Goal: Task Accomplishment & Management: Use online tool/utility

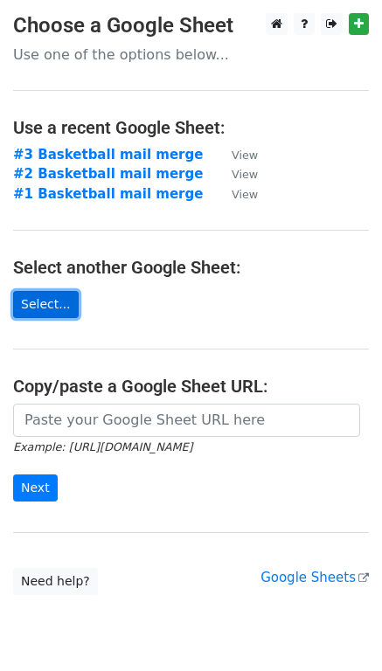
click at [45, 299] on link "Select..." at bounding box center [45, 304] width 65 height 27
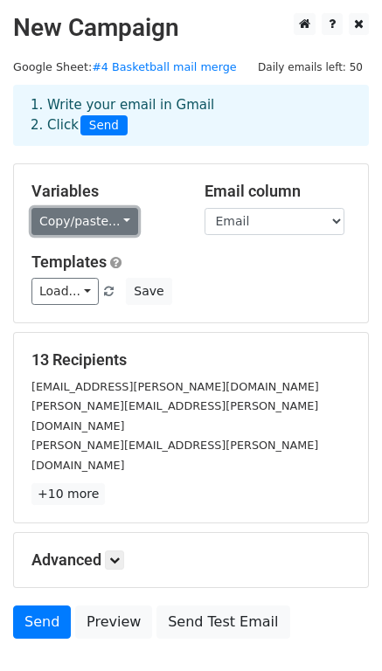
click at [76, 213] on link "Copy/paste..." at bounding box center [84, 221] width 107 height 27
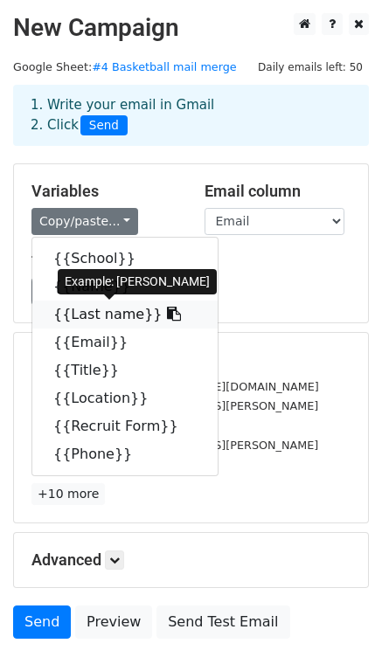
click at [83, 312] on link "{{Last name}}" at bounding box center [124, 314] width 185 height 28
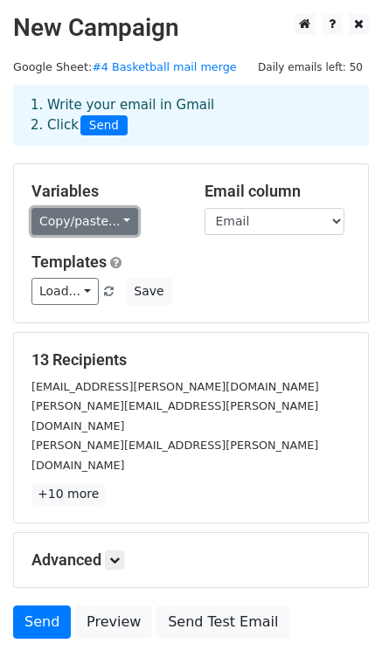
click at [97, 216] on link "Copy/paste..." at bounding box center [84, 221] width 107 height 27
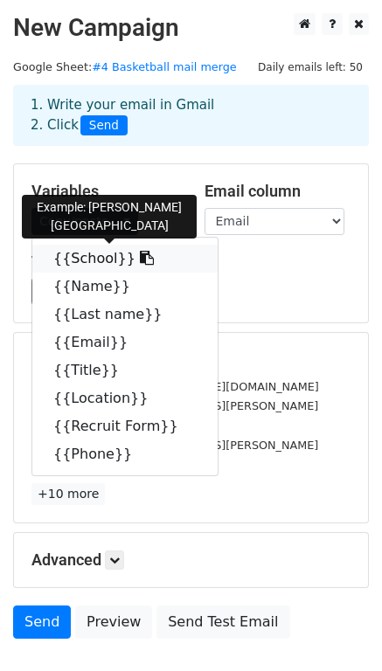
click at [81, 257] on link "{{School}}" at bounding box center [124, 258] width 185 height 28
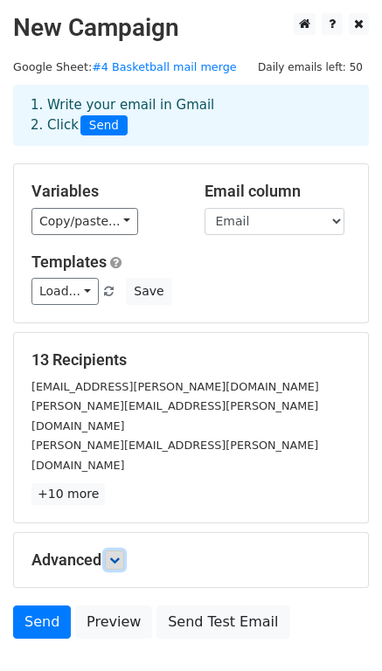
click at [120, 554] on icon at bounding box center [114, 559] width 10 height 10
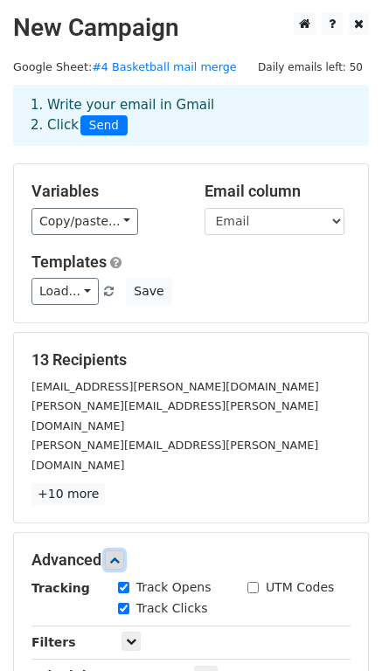
click at [120, 554] on icon at bounding box center [114, 559] width 10 height 10
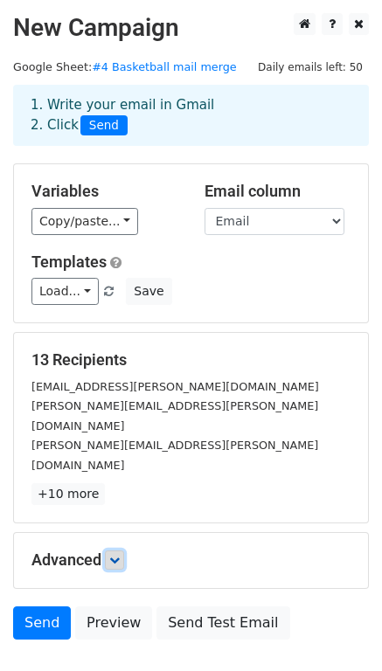
scroll to position [77, 0]
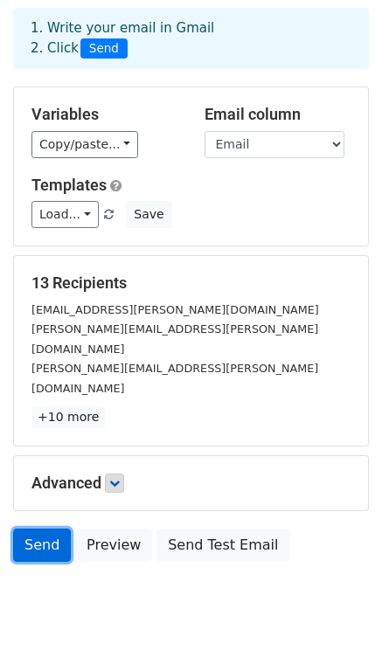
click at [43, 528] on link "Send" at bounding box center [42, 544] width 58 height 33
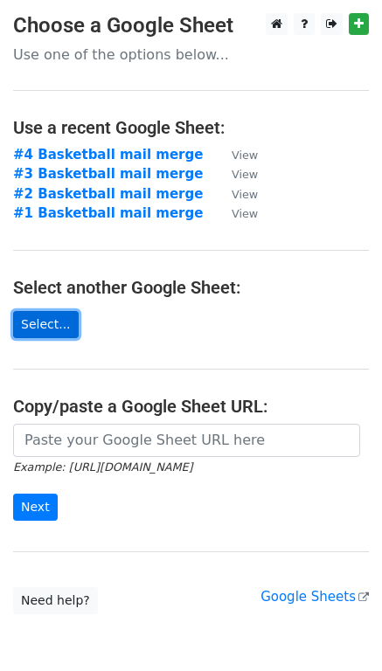
click at [39, 330] on link "Select..." at bounding box center [45, 324] width 65 height 27
click at [47, 330] on link "Select..." at bounding box center [45, 324] width 65 height 27
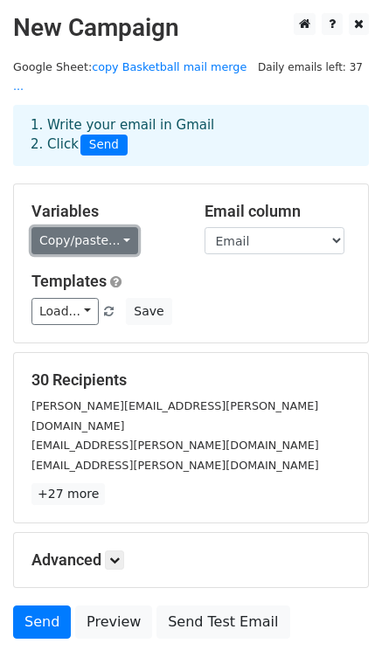
click at [116, 227] on link "Copy/paste..." at bounding box center [84, 240] width 107 height 27
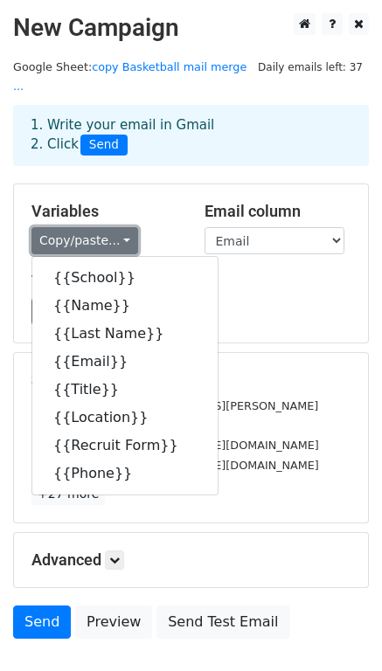
click at [116, 227] on link "Copy/paste..." at bounding box center [84, 240] width 107 height 27
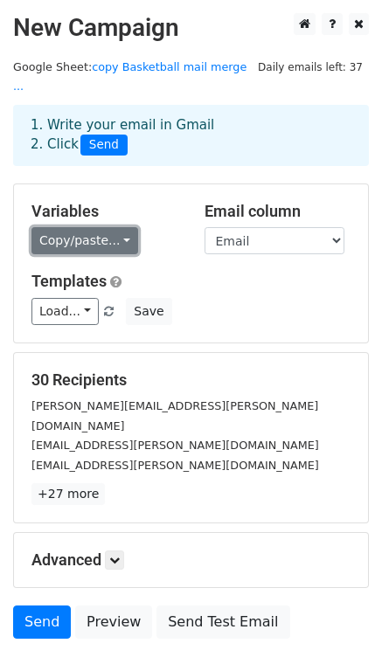
click at [75, 227] on link "Copy/paste..." at bounding box center [84, 240] width 107 height 27
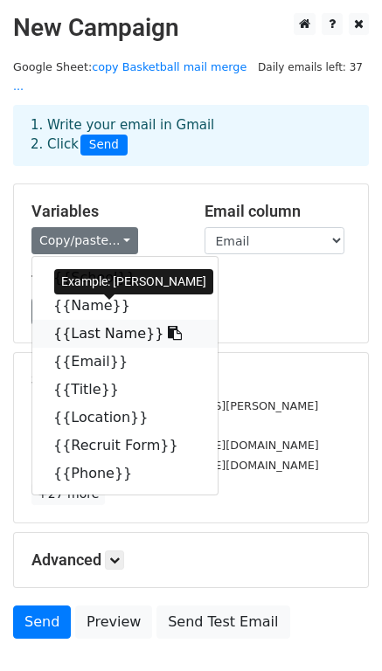
click at [86, 320] on link "{{Last Name}}" at bounding box center [124, 334] width 185 height 28
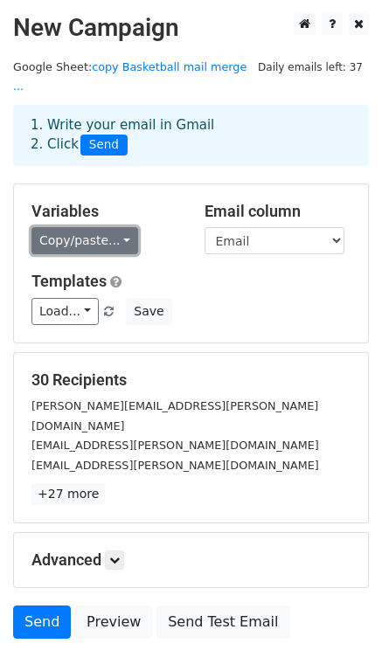
click at [96, 227] on link "Copy/paste..." at bounding box center [84, 240] width 107 height 27
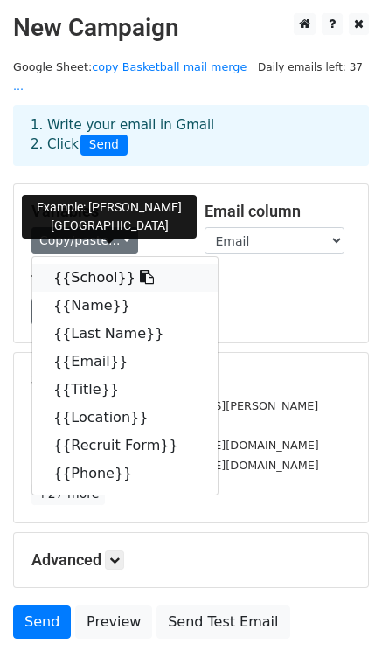
click at [83, 265] on link "{{School}}" at bounding box center [124, 278] width 185 height 28
